Goal: Task Accomplishment & Management: Manage account settings

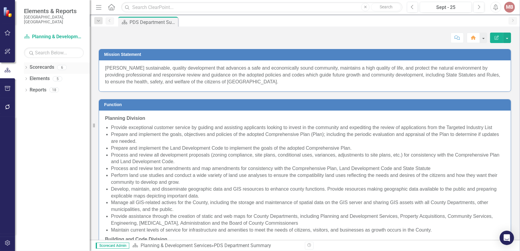
click at [26, 66] on icon at bounding box center [25, 67] width 1 height 3
click at [25, 74] on div "Dropdown Scorecards 6 Dropdown [GEOGRAPHIC_DATA] Strategic Plan Dropdown Planni…" at bounding box center [57, 73] width 66 height 23
click at [30, 77] on icon "Dropdown" at bounding box center [29, 79] width 4 height 4
click at [34, 88] on icon "Dropdown" at bounding box center [35, 90] width 4 height 4
click at [50, 109] on link "Permits" at bounding box center [67, 112] width 45 height 7
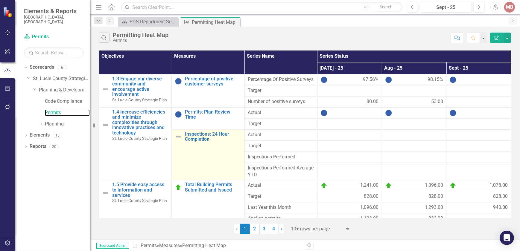
scroll to position [24, 0]
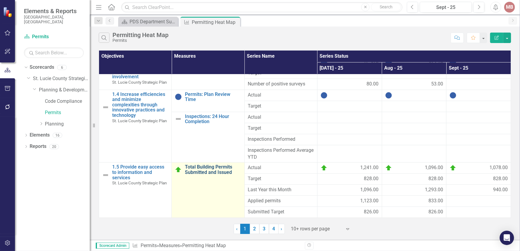
click at [205, 172] on link "Total Building Permits Submitted and Issued" at bounding box center [213, 169] width 56 height 10
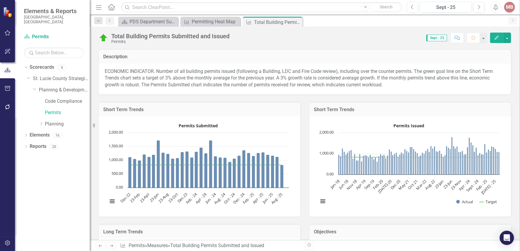
click at [496, 44] on div "Total Building Permits Submitted and Issued Permits Score: 0.00 Sept - 25 Compl…" at bounding box center [305, 36] width 430 height 18
click at [498, 38] on icon "Edit" at bounding box center [496, 38] width 5 height 4
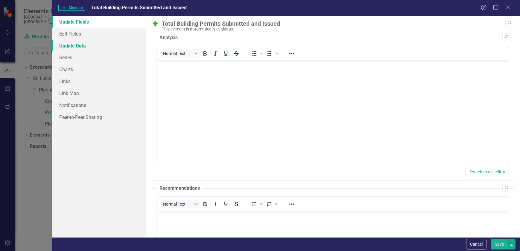
click at [74, 48] on link "Update Data" at bounding box center [99, 46] width 94 height 12
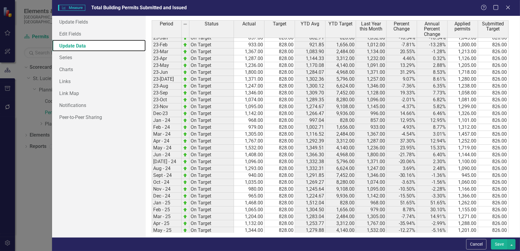
scroll to position [330, 0]
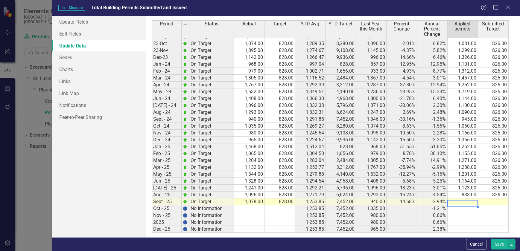
click at [460, 200] on td at bounding box center [462, 202] width 31 height 7
click at [466, 201] on td at bounding box center [462, 202] width 31 height 7
type textarea "1097"
type textarea "826"
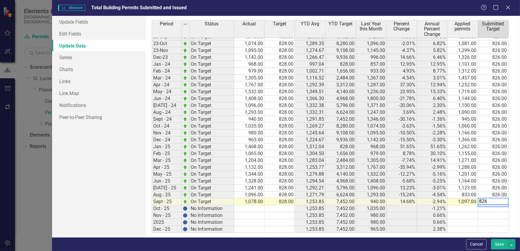
click at [502, 244] on button "Save" at bounding box center [499, 244] width 17 height 10
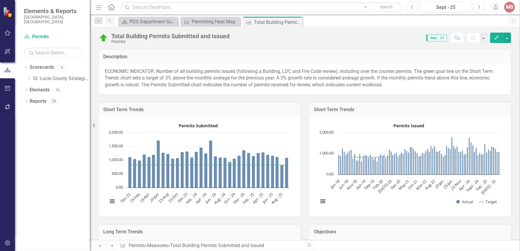
click at [495, 38] on icon "Edit" at bounding box center [496, 38] width 5 height 4
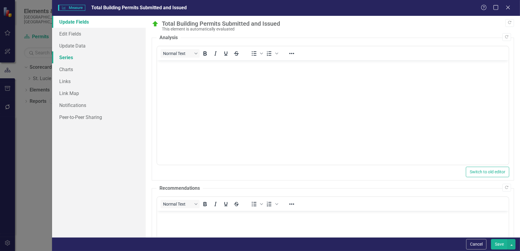
scroll to position [0, 0]
click at [75, 45] on link "Update Data" at bounding box center [99, 46] width 94 height 12
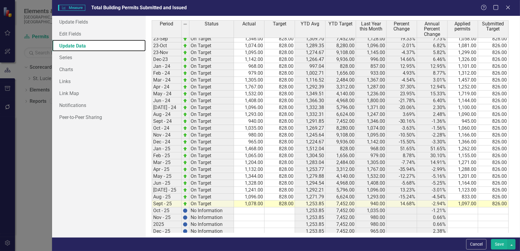
scroll to position [330, 0]
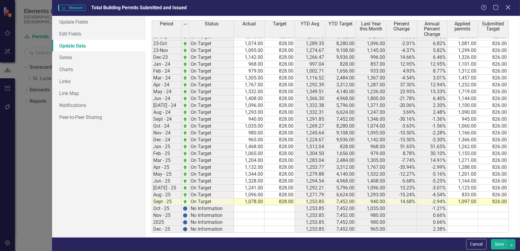
click at [508, 10] on icon "Close" at bounding box center [507, 7] width 7 height 6
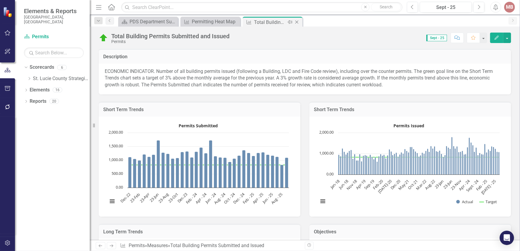
click at [297, 21] on icon "Close" at bounding box center [297, 22] width 6 height 5
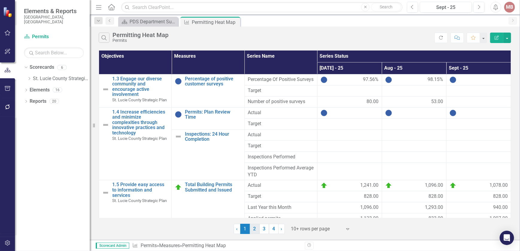
click at [252, 230] on link "2" at bounding box center [255, 229] width 10 height 10
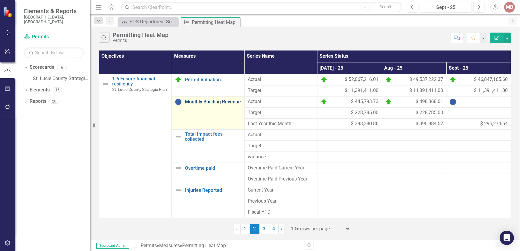
click at [191, 103] on link "Monthly Building Revenue" at bounding box center [213, 101] width 56 height 5
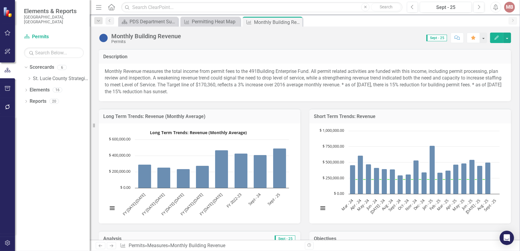
click at [496, 41] on button "Edit" at bounding box center [496, 38] width 13 height 10
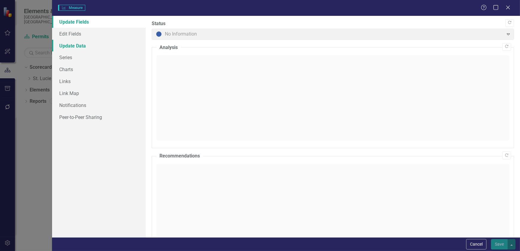
click at [81, 46] on link "Update Data" at bounding box center [99, 46] width 94 height 12
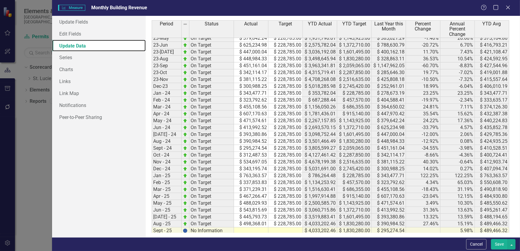
scroll to position [330, 0]
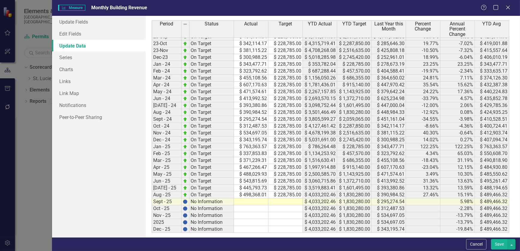
click at [255, 200] on td at bounding box center [251, 202] width 34 height 7
type textarea "382329"
type textarea "8"
type textarea "228785"
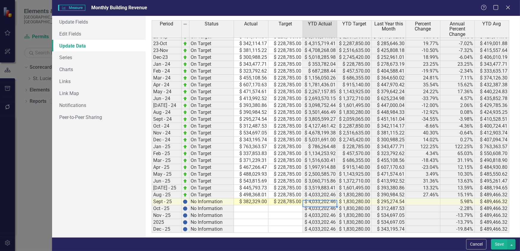
click at [496, 245] on button "Save" at bounding box center [499, 244] width 17 height 10
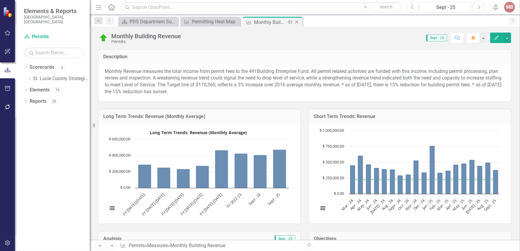
click at [298, 23] on icon "Close" at bounding box center [297, 22] width 6 height 5
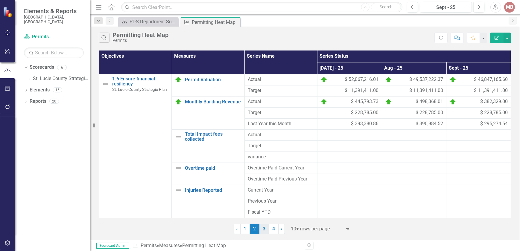
click at [263, 230] on link "3" at bounding box center [264, 229] width 10 height 10
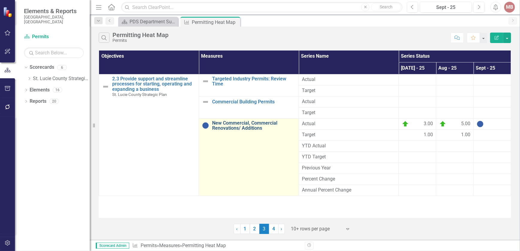
click at [212, 129] on link "New Commercial, Commercial Renovations/ Additions" at bounding box center [253, 126] width 83 height 10
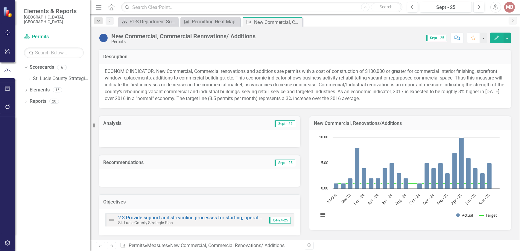
click at [494, 40] on button "Edit" at bounding box center [496, 38] width 13 height 10
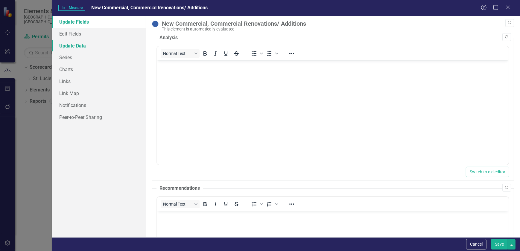
click at [75, 46] on link "Update Data" at bounding box center [99, 46] width 94 height 12
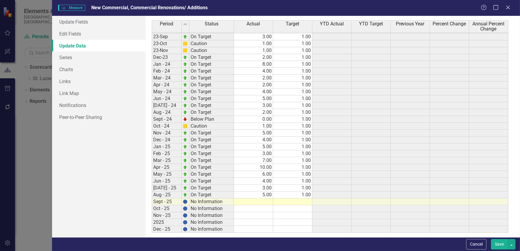
scroll to position [221, 0]
type textarea "4"
type textarea "1"
click at [499, 248] on button "Save" at bounding box center [499, 244] width 17 height 10
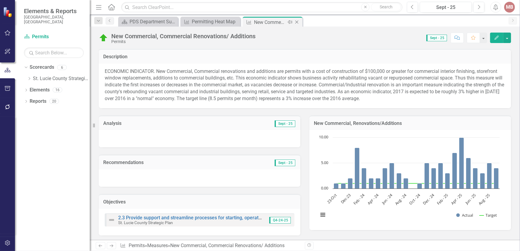
click at [298, 22] on icon "Close" at bounding box center [297, 22] width 6 height 5
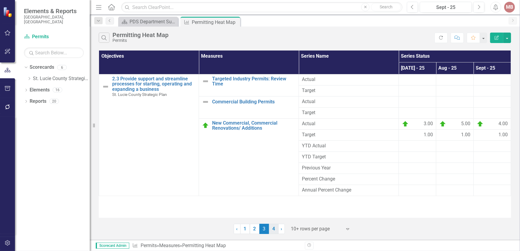
click at [273, 231] on link "4" at bounding box center [274, 229] width 10 height 10
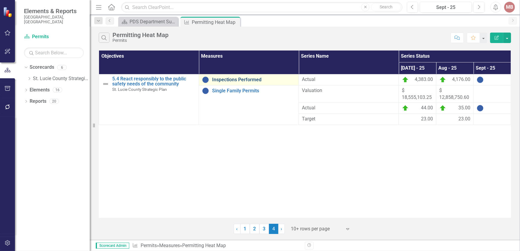
click at [222, 80] on link "Inspections Performed" at bounding box center [253, 79] width 83 height 5
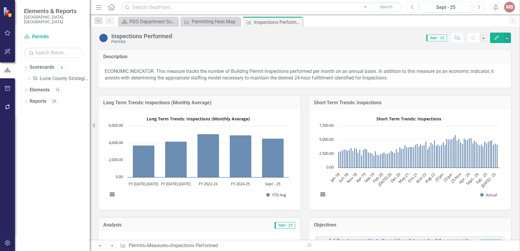
click at [494, 38] on icon "Edit" at bounding box center [496, 38] width 5 height 4
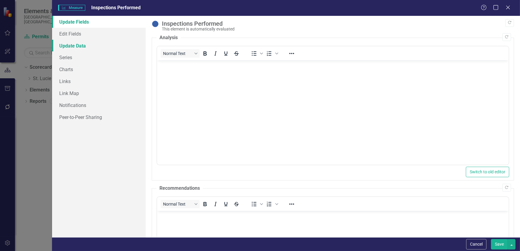
click at [86, 43] on link "Update Data" at bounding box center [99, 46] width 94 height 12
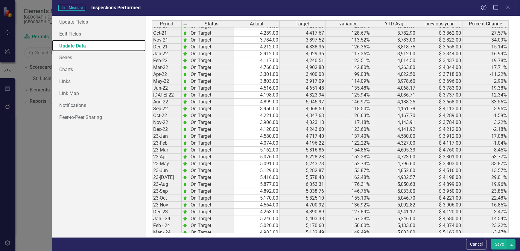
scroll to position [320, 0]
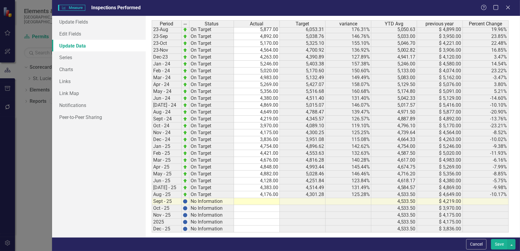
click at [264, 201] on td at bounding box center [257, 201] width 46 height 7
type textarea "4260"
click at [502, 243] on button "Save" at bounding box center [499, 244] width 17 height 10
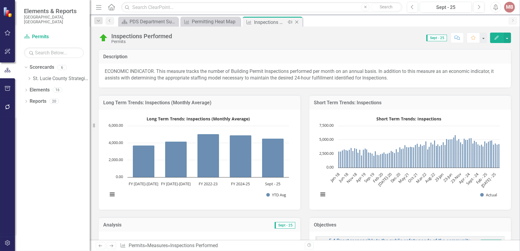
click at [295, 22] on icon "Close" at bounding box center [297, 22] width 6 height 5
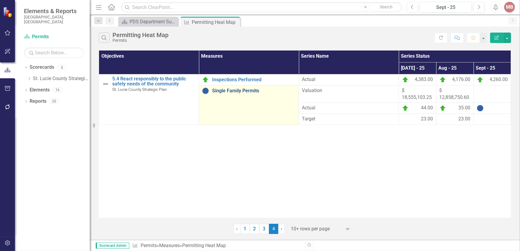
click at [212, 91] on link "Single Family Permits" at bounding box center [253, 90] width 83 height 5
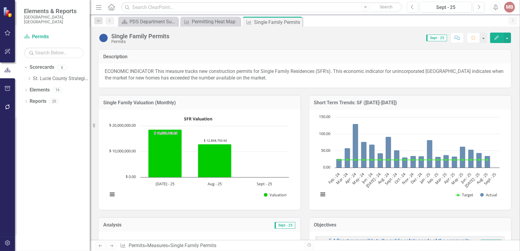
click at [496, 37] on icon "button" at bounding box center [496, 38] width 4 height 4
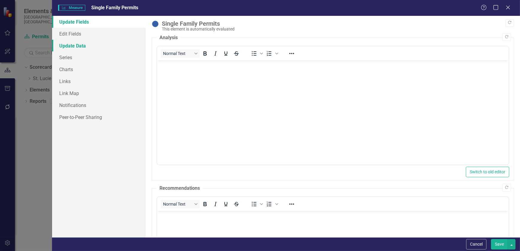
click at [78, 48] on link "Update Data" at bounding box center [99, 46] width 94 height 12
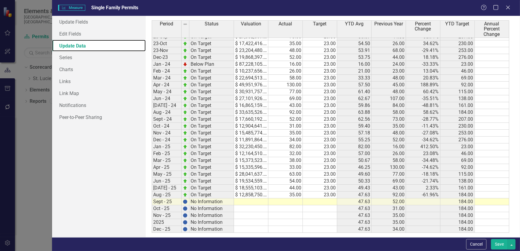
scroll to position [330, 0]
click at [245, 201] on td at bounding box center [251, 202] width 34 height 7
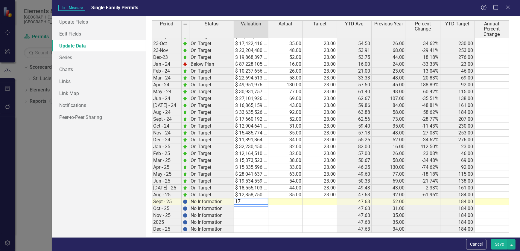
type textarea "1"
type textarea "17929621.56"
type textarea "38"
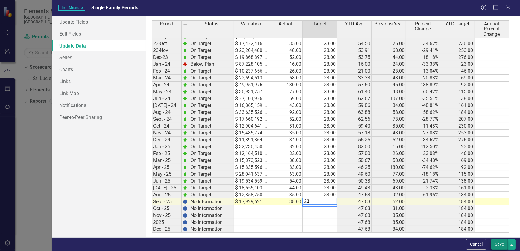
type textarea "23"
click at [492, 245] on button "Save" at bounding box center [499, 244] width 17 height 10
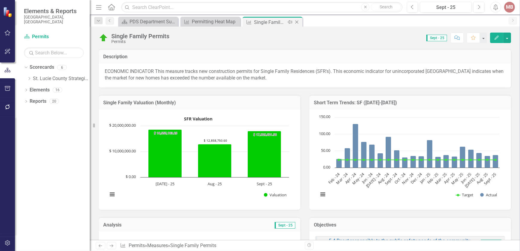
click at [298, 23] on div "icon.bolt Measure Updated Elements & Reports [GEOGRAPHIC_DATA], [GEOGRAPHIC_DAT…" at bounding box center [260, 125] width 520 height 251
click at [298, 23] on icon "Close" at bounding box center [297, 22] width 6 height 5
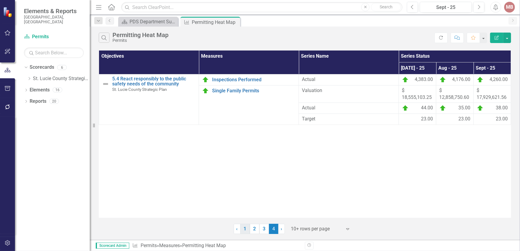
click at [244, 229] on link "1" at bounding box center [245, 229] width 10 height 10
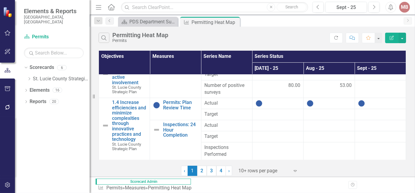
scroll to position [22, 0]
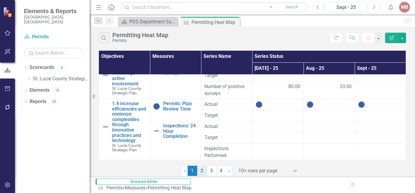
click at [206, 170] on link "2" at bounding box center [202, 170] width 10 height 10
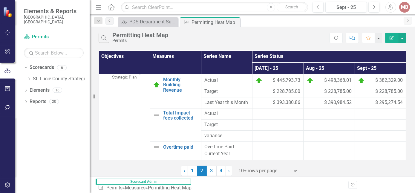
scroll to position [0, 0]
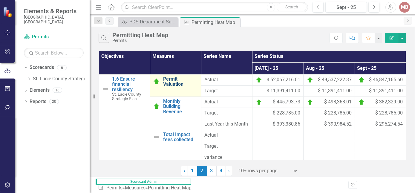
click at [173, 83] on link "Permit Valuation" at bounding box center [180, 81] width 35 height 10
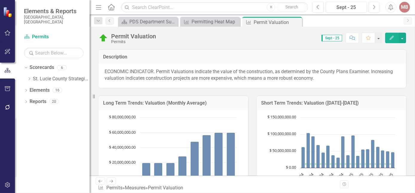
click at [391, 36] on icon "Edit" at bounding box center [391, 38] width 5 height 4
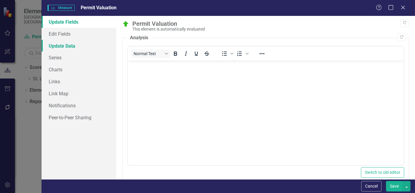
click at [63, 46] on link "Update Data" at bounding box center [79, 46] width 75 height 12
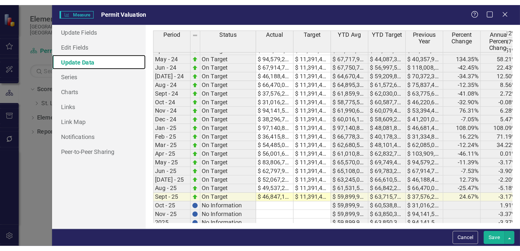
scroll to position [380, 0]
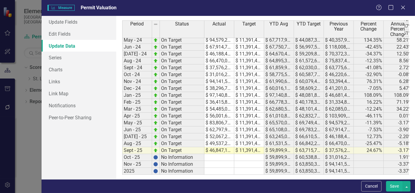
click at [230, 145] on tbody "23-Mar On Target $ 46,419,845.73 $ 11,391,411.00 $ 41,191,176.51 $ 30,651,247.7…" at bounding box center [268, 60] width 292 height 241
type textarea "36646013.27"
click at [395, 185] on button "Save" at bounding box center [394, 186] width 17 height 10
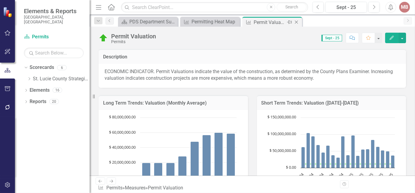
click at [298, 21] on icon "Close" at bounding box center [297, 22] width 6 height 5
